Goal: Check status: Check status

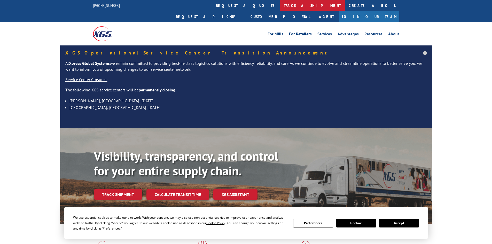
click at [280, 4] on link "track a shipment" at bounding box center [312, 5] width 65 height 11
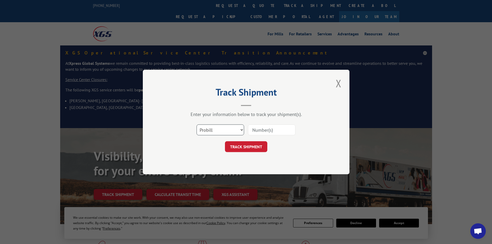
click at [241, 131] on select "Select category... Probill BOL PO" at bounding box center [221, 130] width 48 height 11
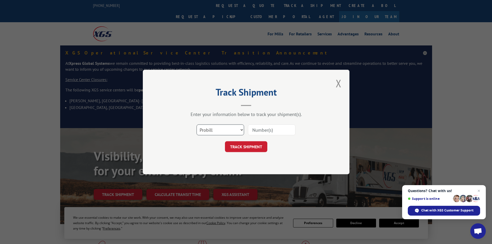
select select "bol"
click at [197, 125] on select "Select category... Probill BOL PO" at bounding box center [221, 130] width 48 height 11
click at [252, 130] on input at bounding box center [272, 130] width 48 height 11
paste input "5963988"
type input "5963988"
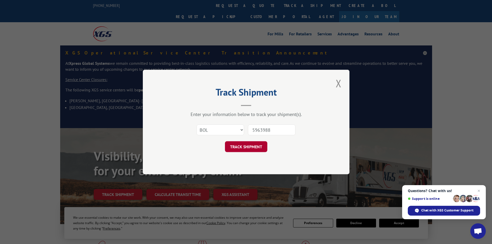
click at [249, 145] on button "TRACK SHIPMENT" at bounding box center [246, 146] width 42 height 11
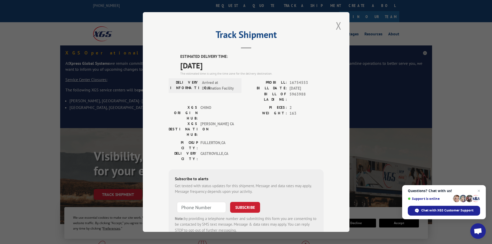
click at [334, 25] on button "Close modal" at bounding box center [338, 26] width 9 height 14
